Goal: Register for event/course

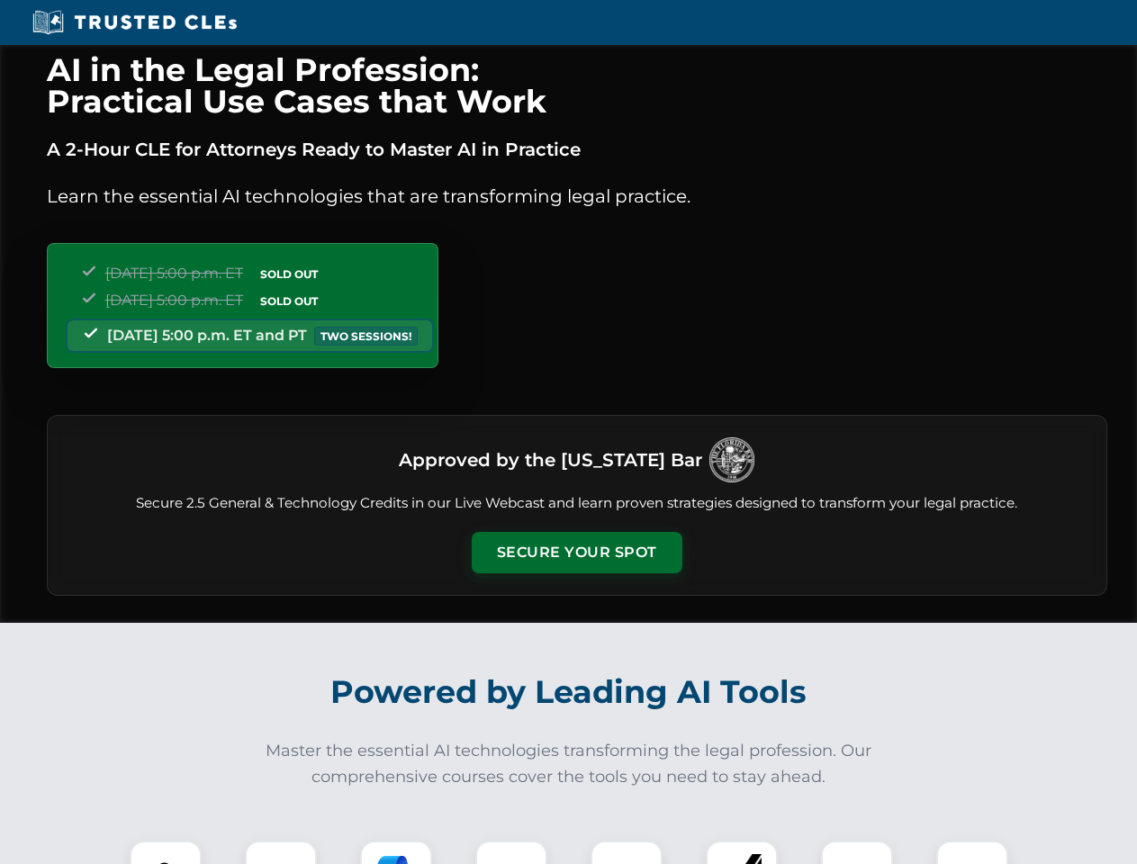
click at [576, 553] on button "Secure Your Spot" at bounding box center [577, 552] width 211 height 41
click at [166, 852] on img at bounding box center [166, 877] width 52 height 52
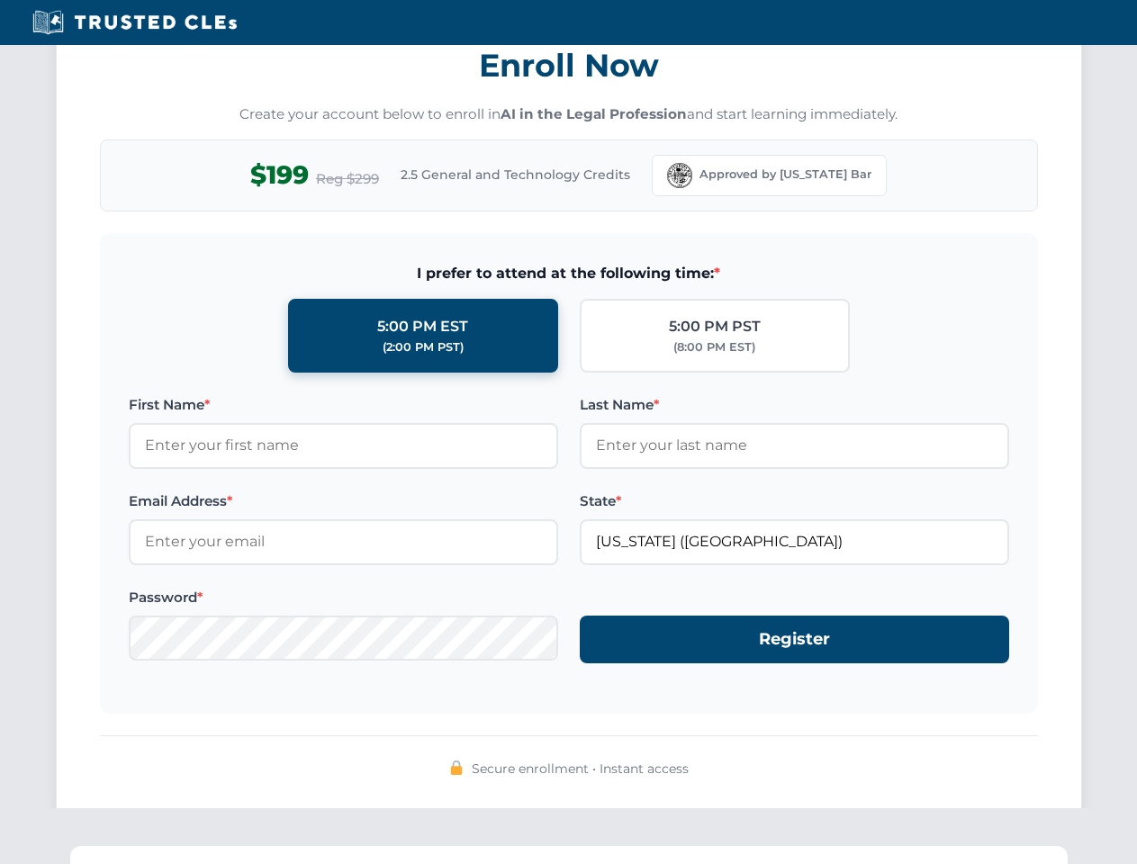
scroll to position [1767, 0]
